Goal: Task Accomplishment & Management: Use online tool/utility

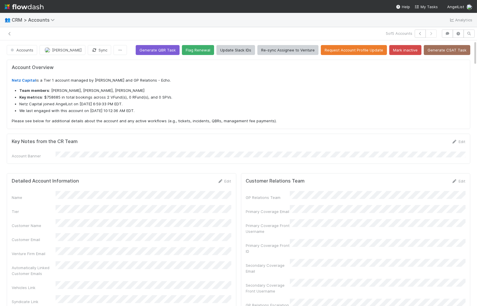
scroll to position [119, 217]
click at [24, 14] on div "👥 CRM > Accounts Analytics" at bounding box center [238, 20] width 477 height 14
click at [25, 19] on span "CRM > Accounts" at bounding box center [35, 20] width 46 height 6
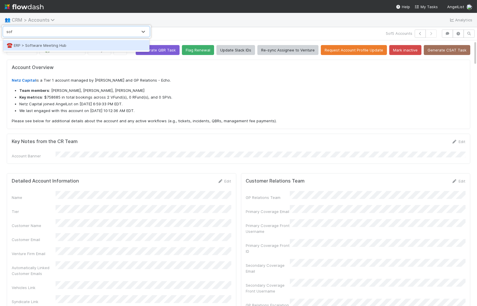
type input "soft"
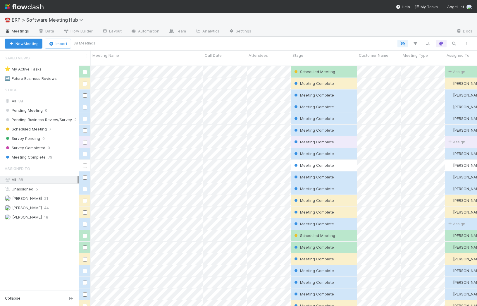
scroll to position [245, 398]
click at [32, 103] on div "All 88" at bounding box center [41, 100] width 73 height 7
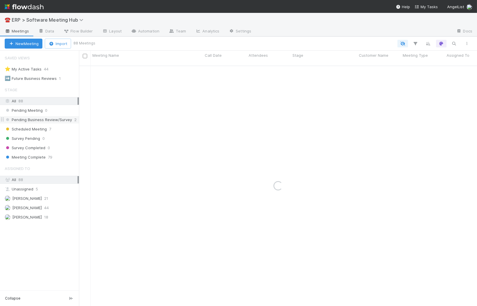
click at [32, 117] on span "Pending Business Review/Survey" at bounding box center [38, 119] width 67 height 7
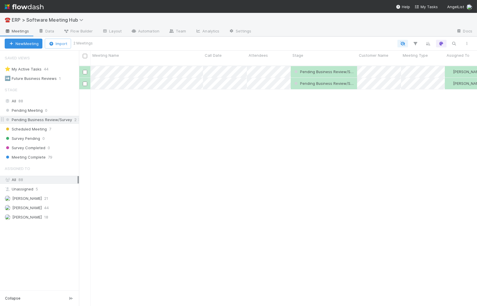
scroll to position [245, 398]
click at [32, 125] on span "Scheduled Meeting" at bounding box center [26, 128] width 42 height 7
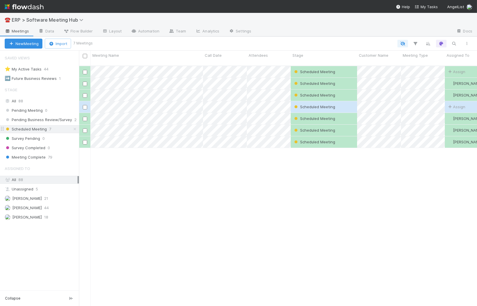
scroll to position [245, 398]
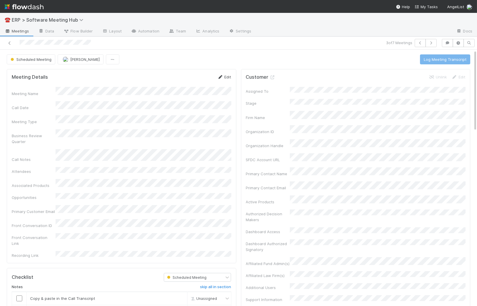
click at [225, 76] on link "Edit" at bounding box center [224, 77] width 14 height 5
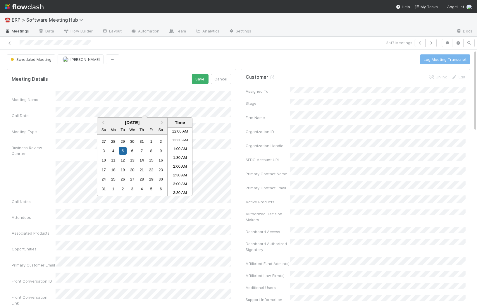
scroll to position [277, 0]
click at [140, 159] on div "14" at bounding box center [142, 160] width 8 height 8
click at [176, 162] on li "9:30 AM" at bounding box center [180, 165] width 25 height 9
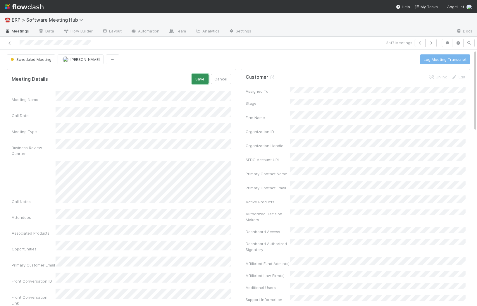
click at [199, 79] on button "Save" at bounding box center [200, 79] width 17 height 10
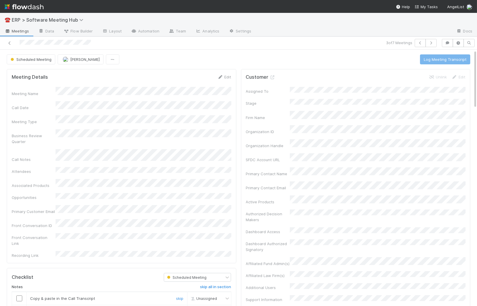
click at [19, 295] on input "checkbox" at bounding box center [19, 298] width 6 height 6
click at [19, 305] on input "checkbox" at bounding box center [19, 311] width 6 height 6
click at [171, 202] on div "Meeting Name Call Date Meeting Type Business Review Quarter Call Notes Attendee…" at bounding box center [122, 172] width 220 height 171
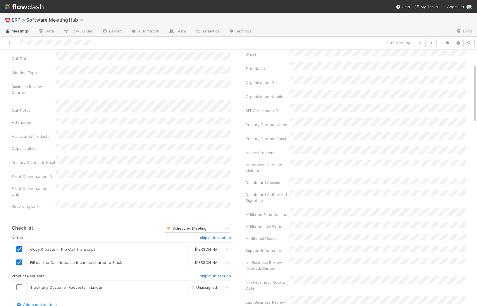
scroll to position [68, 0]
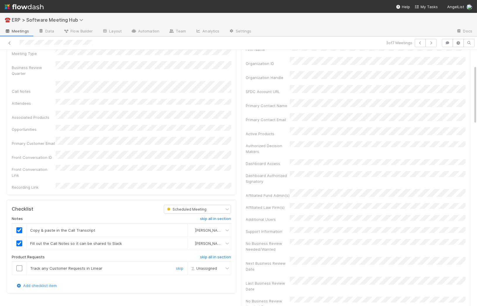
click at [18, 265] on input "checkbox" at bounding box center [19, 268] width 6 height 6
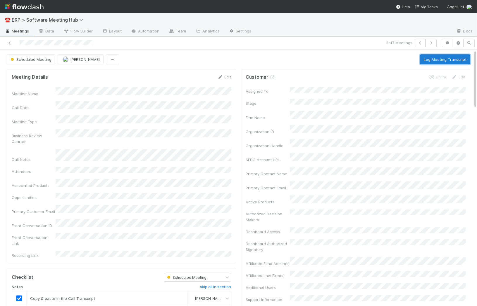
click at [439, 56] on button "Log Meeting Transcript" at bounding box center [445, 59] width 50 height 10
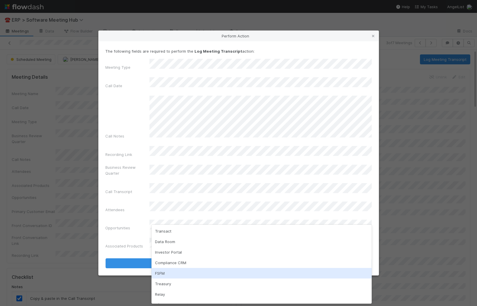
scroll to position [8, 0]
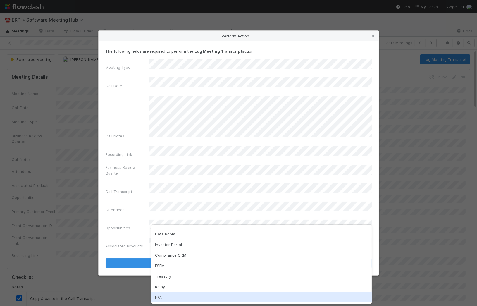
click at [168, 298] on div "N/A" at bounding box center [261, 297] width 220 height 11
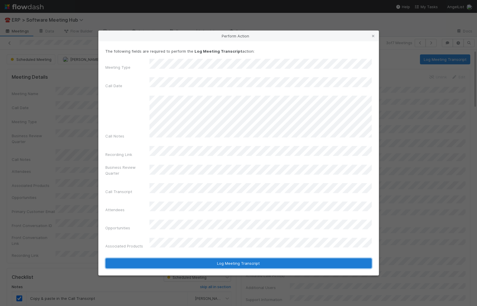
click at [222, 258] on button "Log Meeting Transcript" at bounding box center [239, 263] width 266 height 10
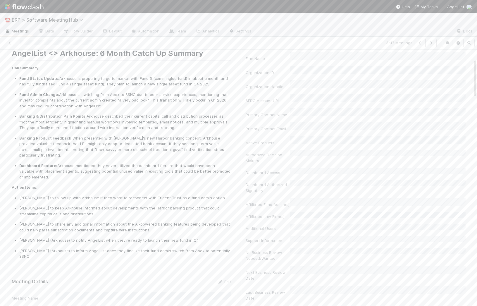
scroll to position [65, 0]
